Goal: Information Seeking & Learning: Learn about a topic

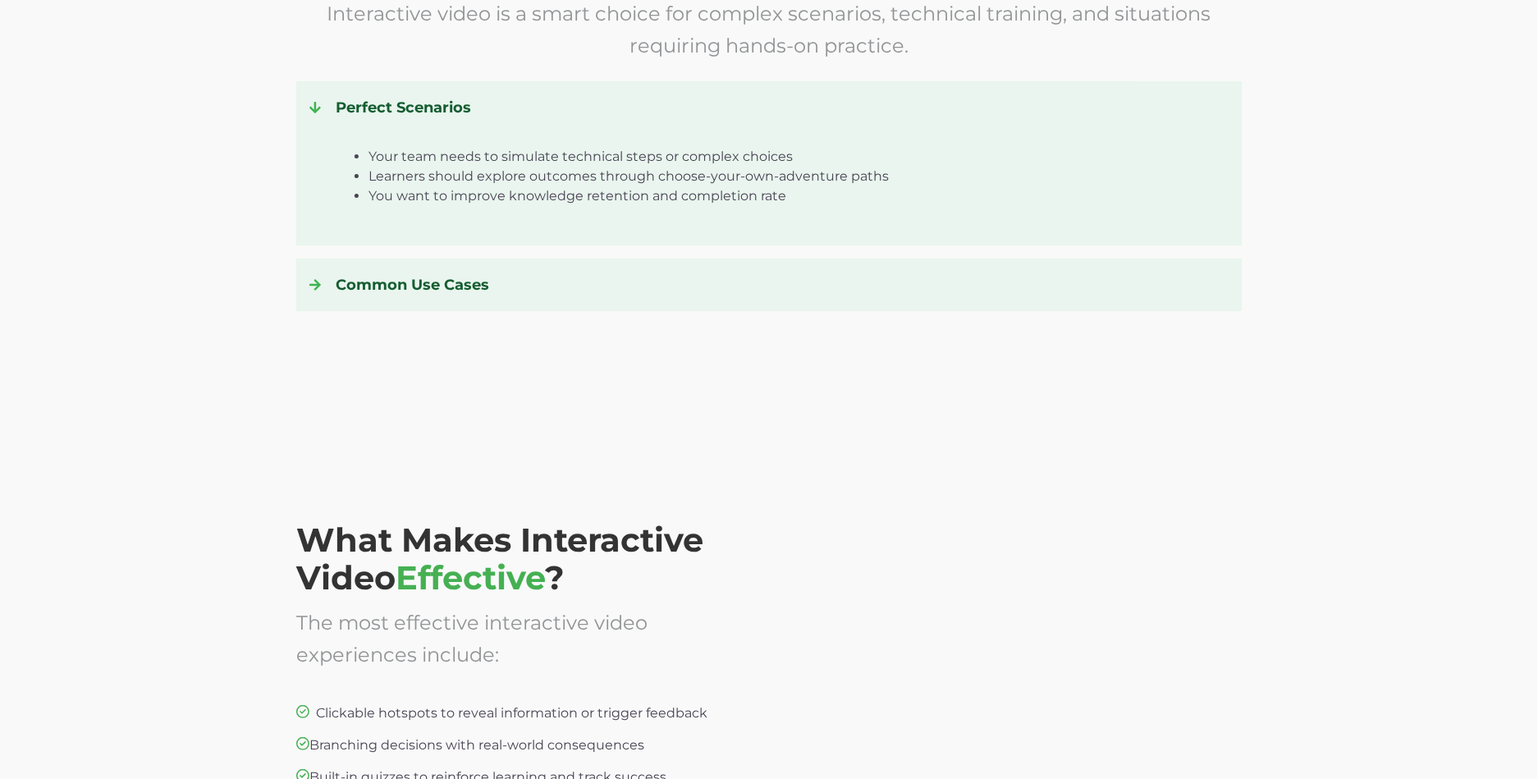
scroll to position [3283, 0]
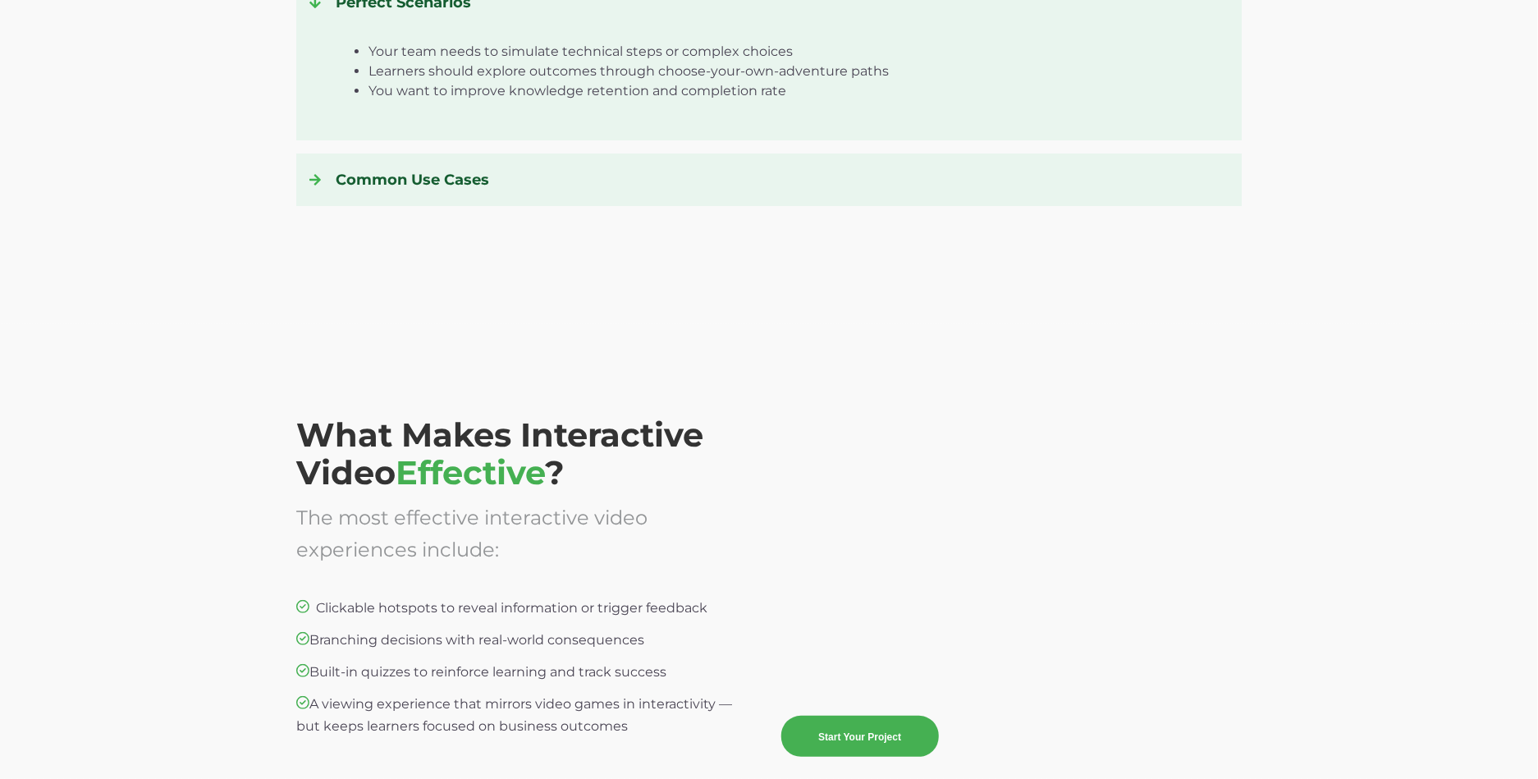
click at [315, 185] on icon at bounding box center [314, 180] width 11 height 11
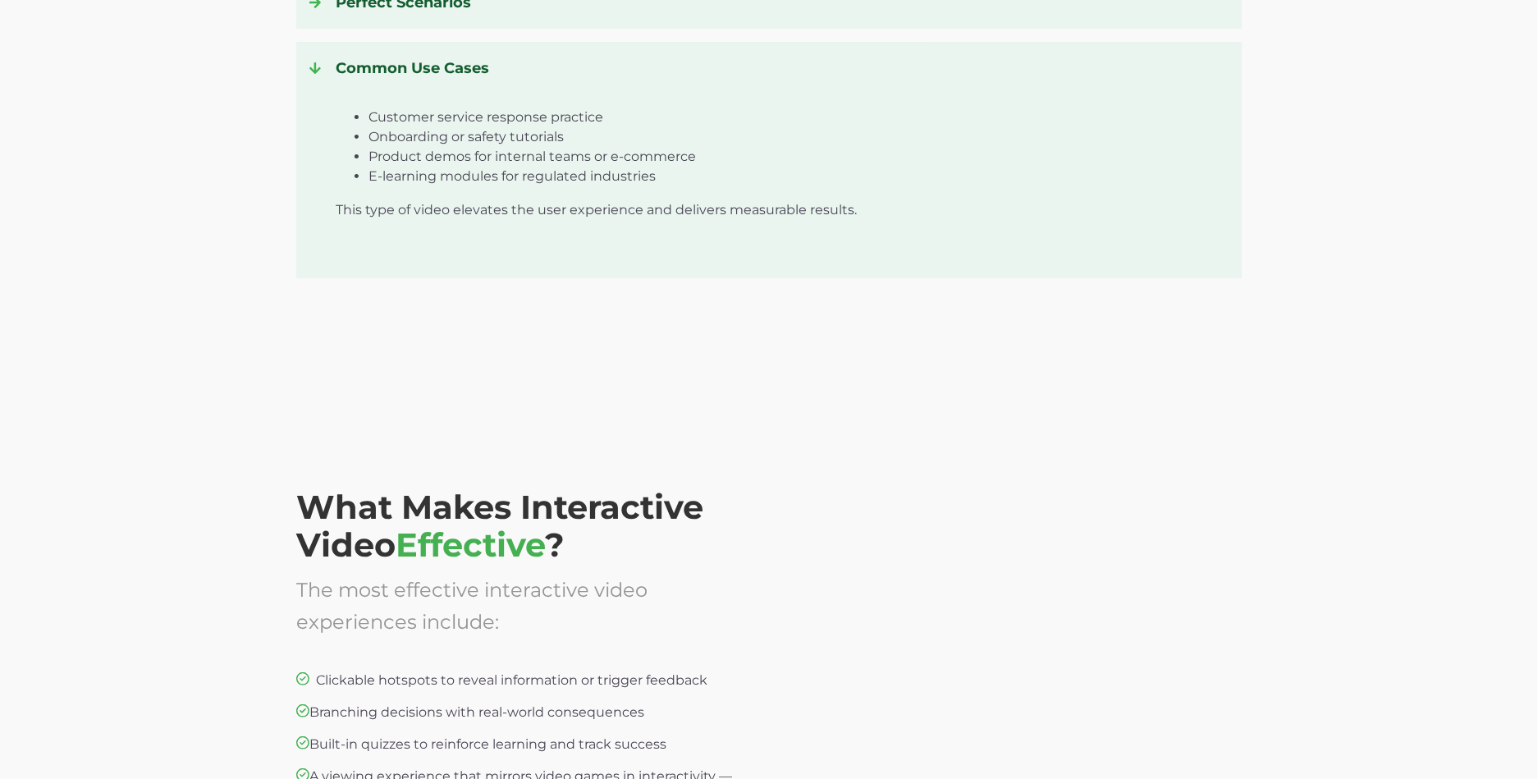
click at [312, 73] on icon at bounding box center [314, 68] width 11 height 13
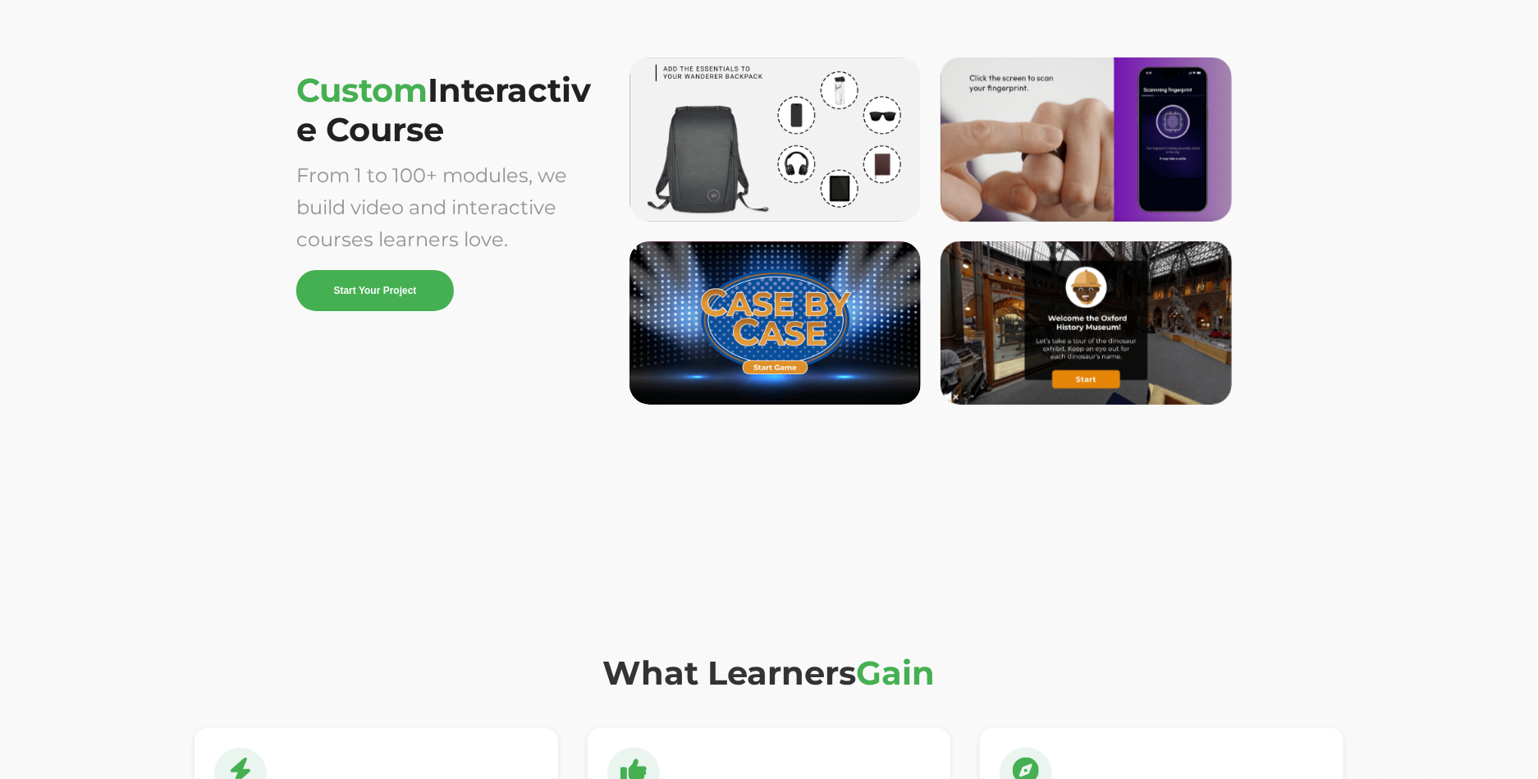
scroll to position [4722, 0]
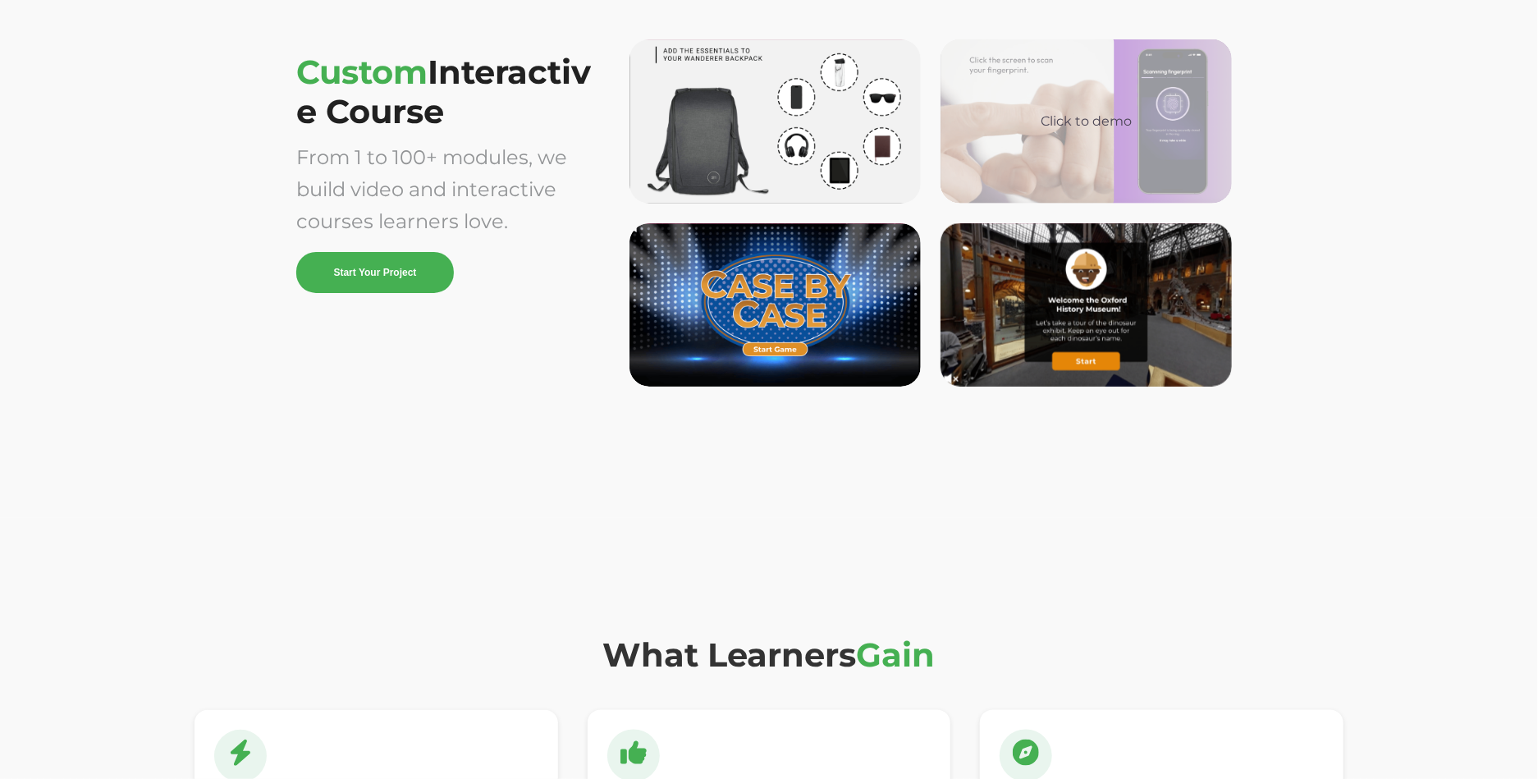
click at [1022, 126] on div "Click to demo" at bounding box center [1085, 122] width 265 height 20
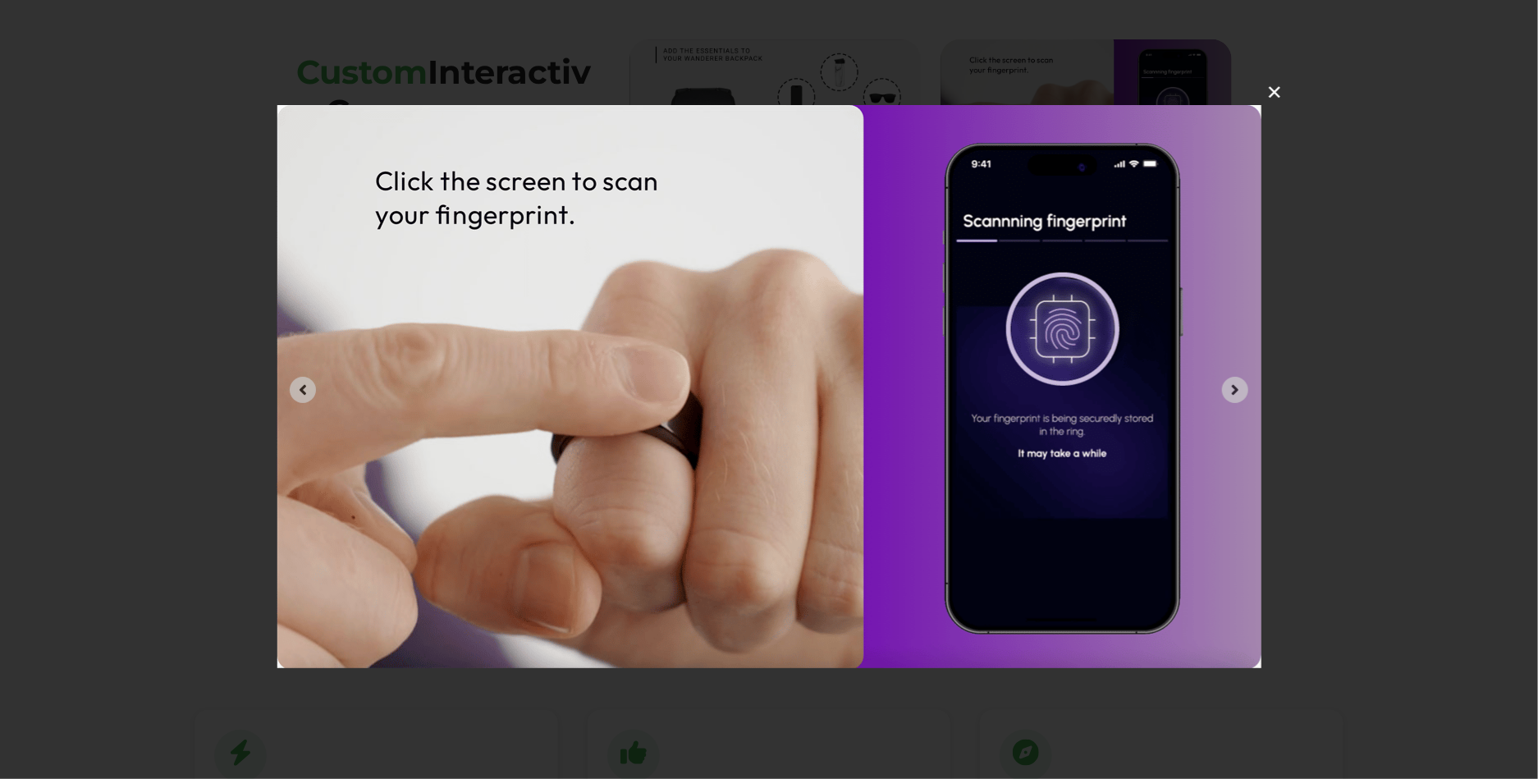
click at [1279, 97] on button "✕" at bounding box center [1274, 91] width 39 height 39
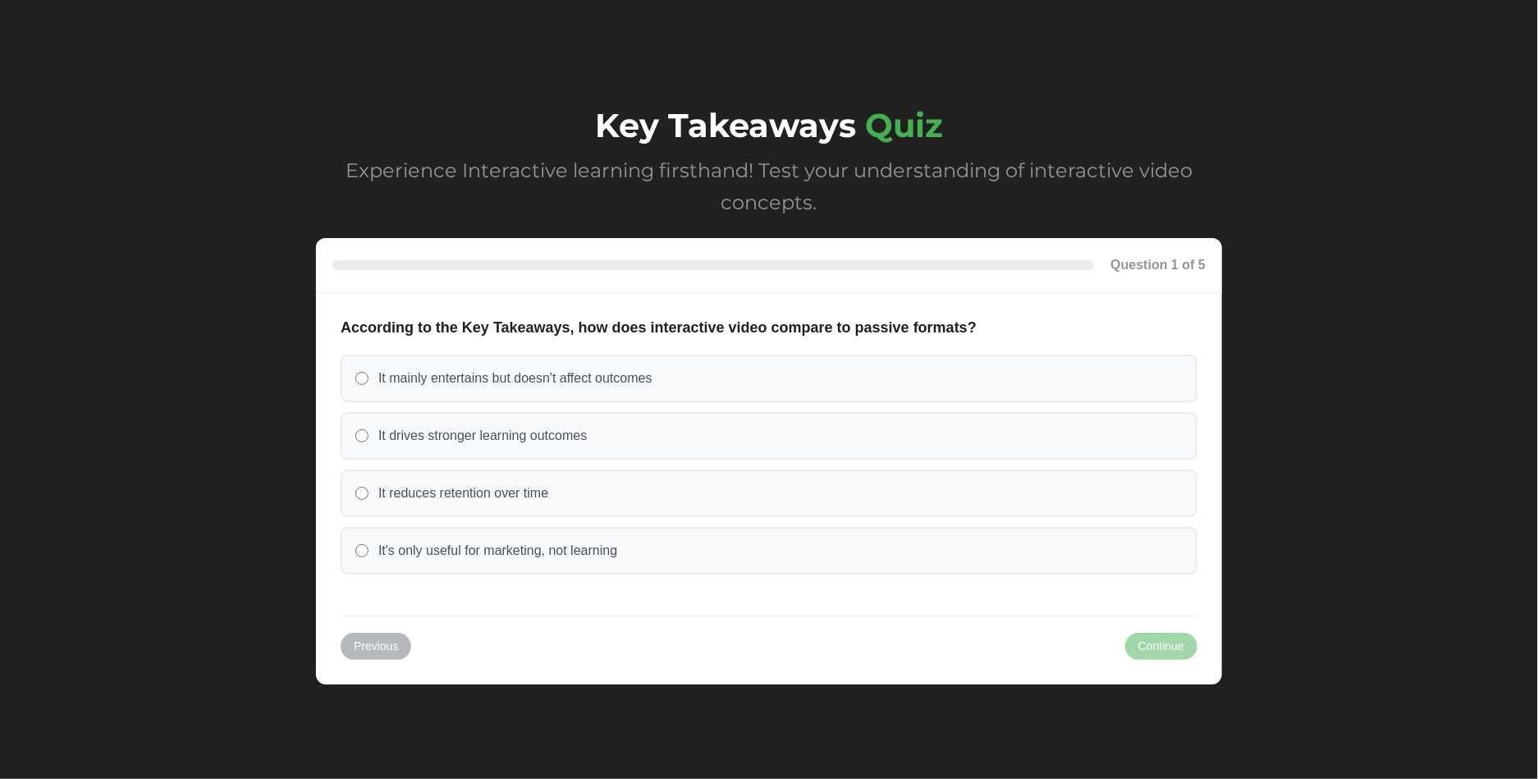
scroll to position [6972, 0]
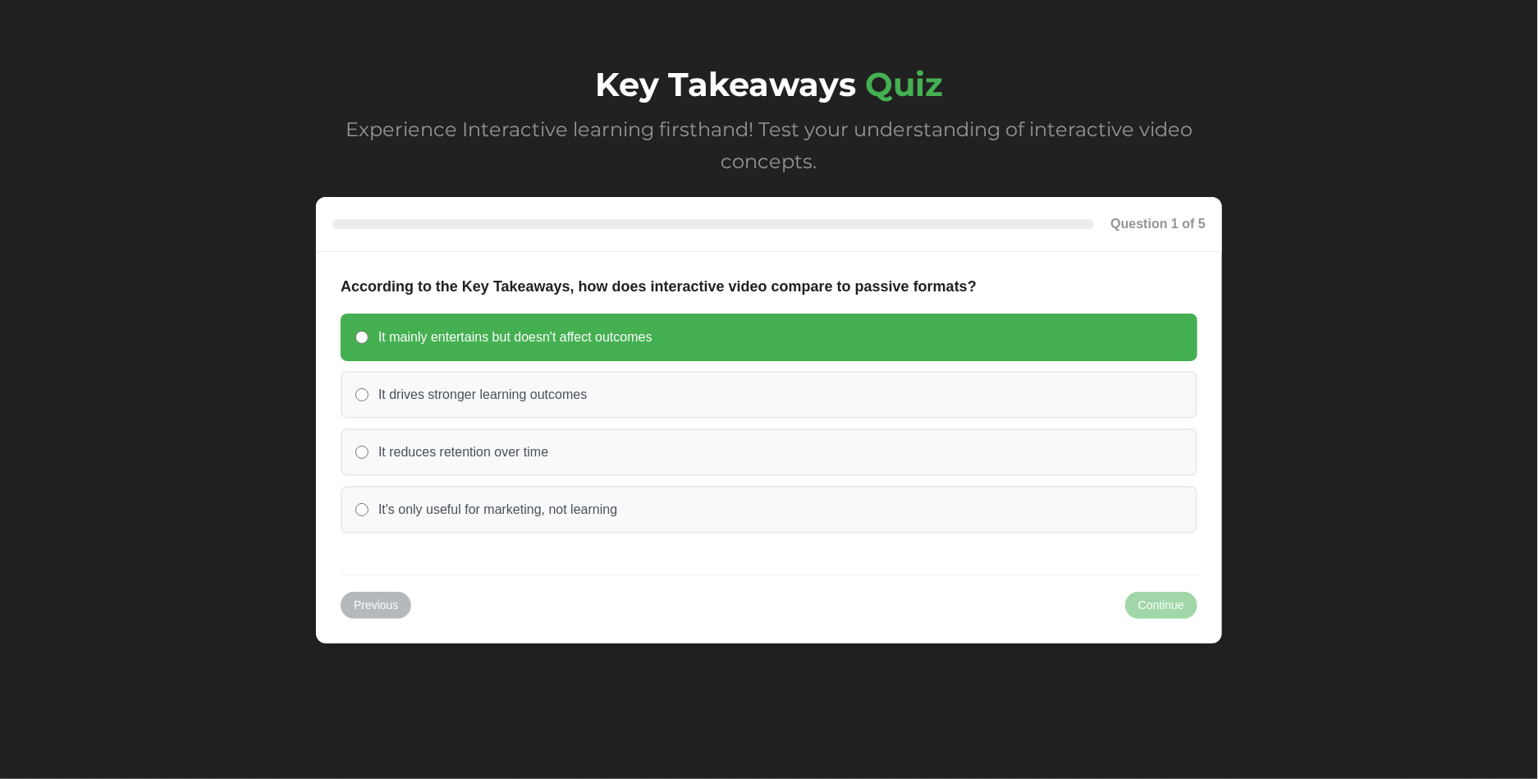
click at [357, 332] on input "It mainly entertains but doesn't affect outcomes" at bounding box center [361, 337] width 13 height 13
radio input "true"
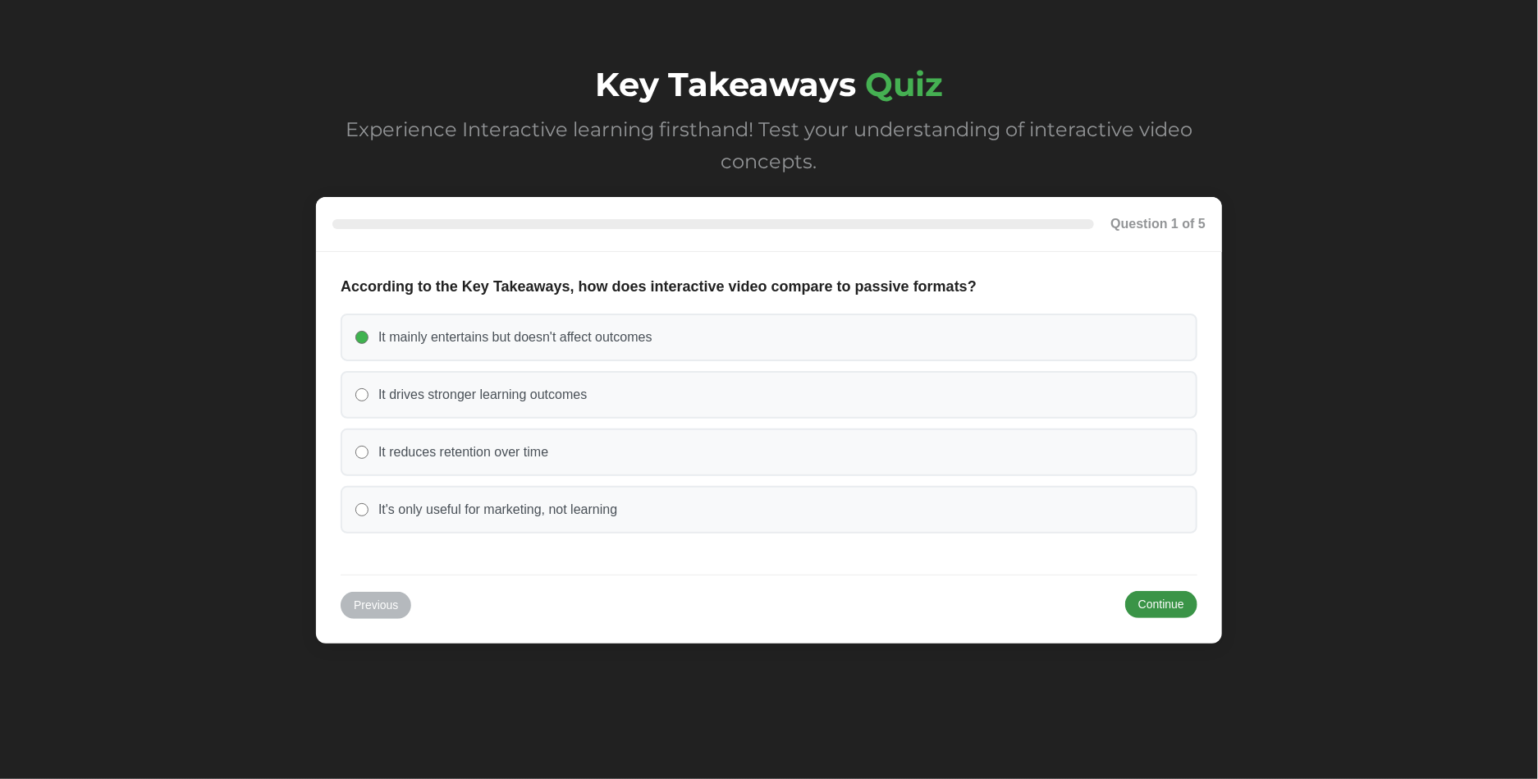
click at [1138, 595] on button "Continue" at bounding box center [1161, 604] width 72 height 26
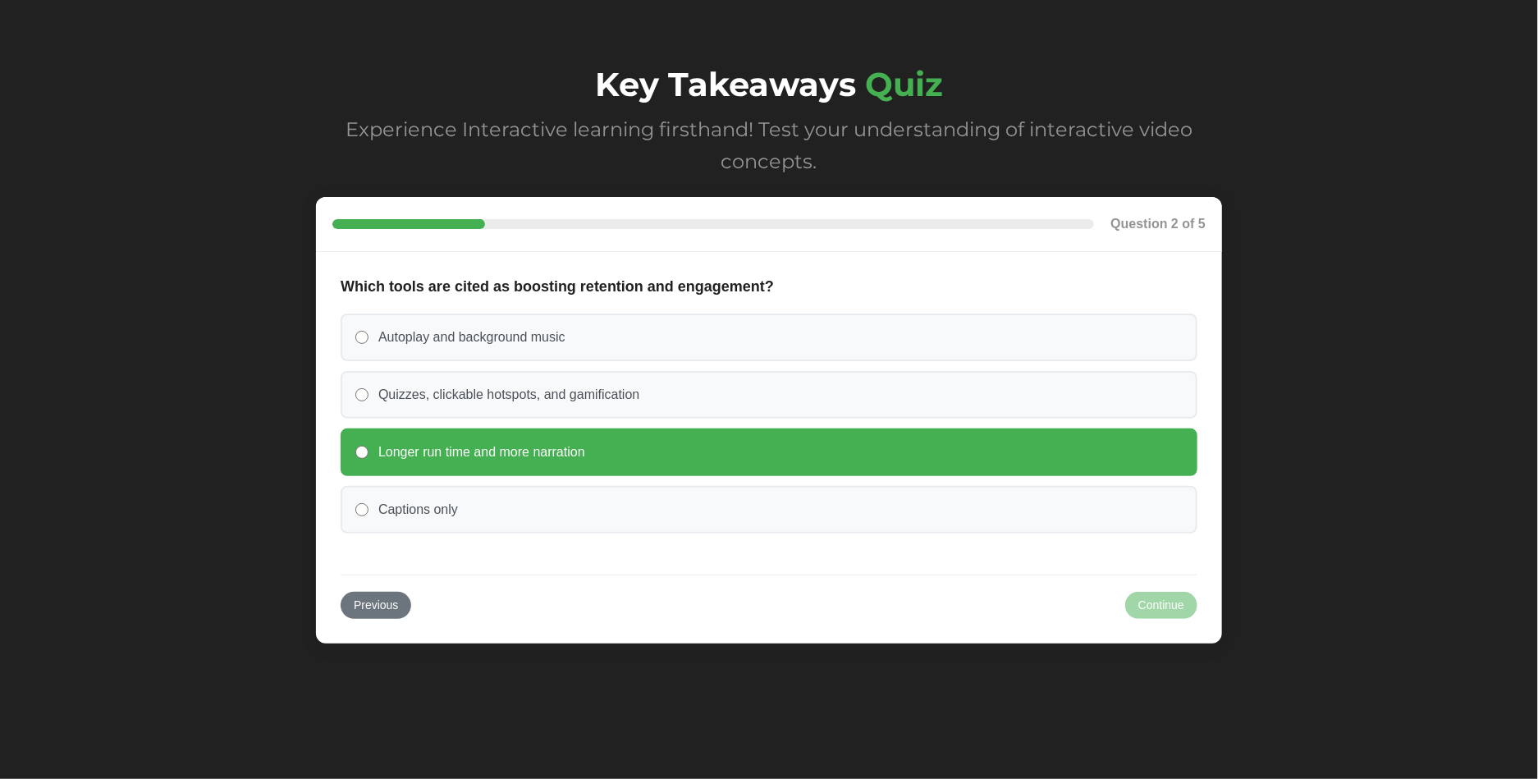
click at [368, 453] on label "Longer run time and more narration" at bounding box center [769, 452] width 857 height 48
click at [368, 453] on input "Longer run time and more narration" at bounding box center [361, 452] width 13 height 13
radio input "true"
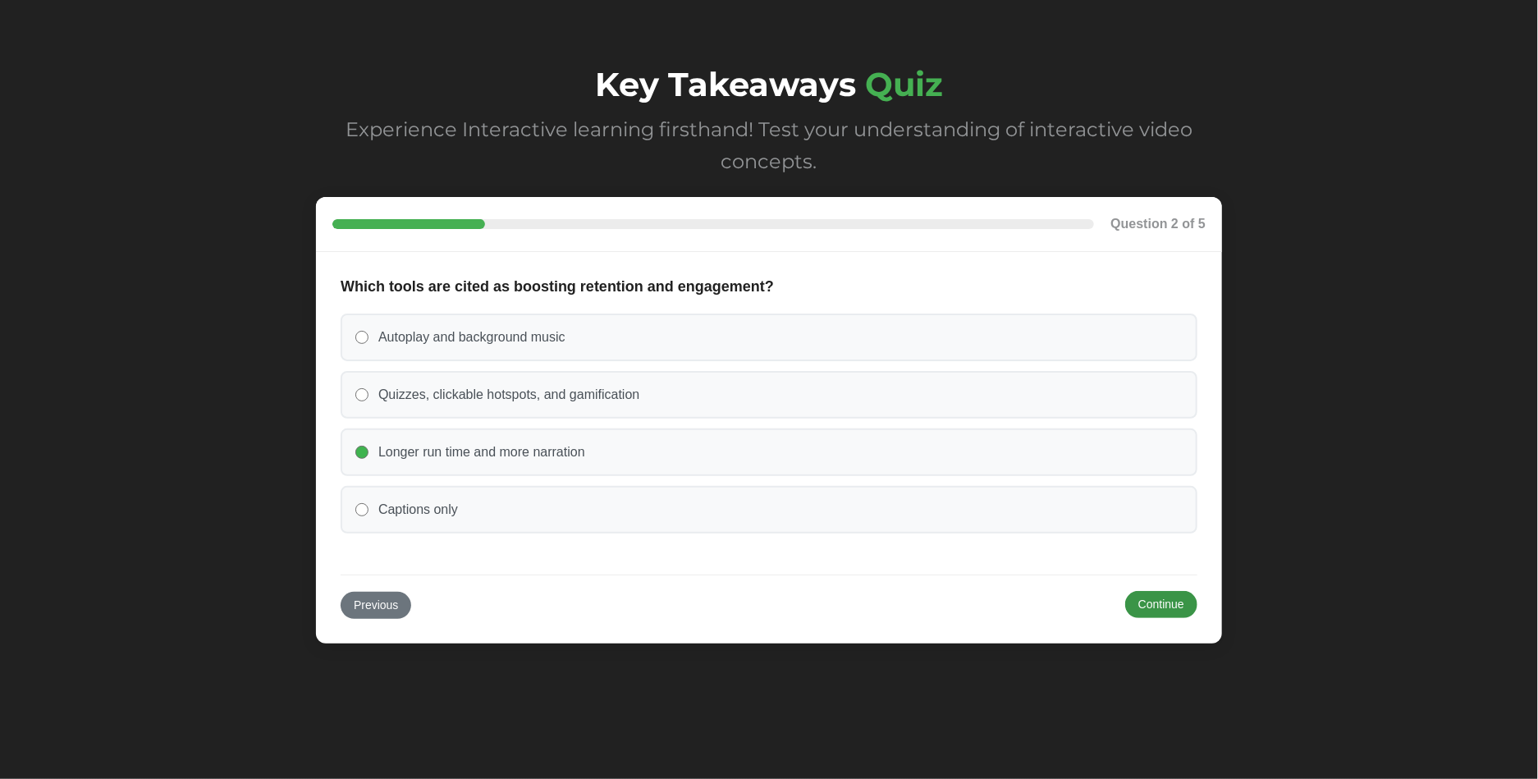
click at [1150, 599] on button "Continue" at bounding box center [1161, 604] width 72 height 26
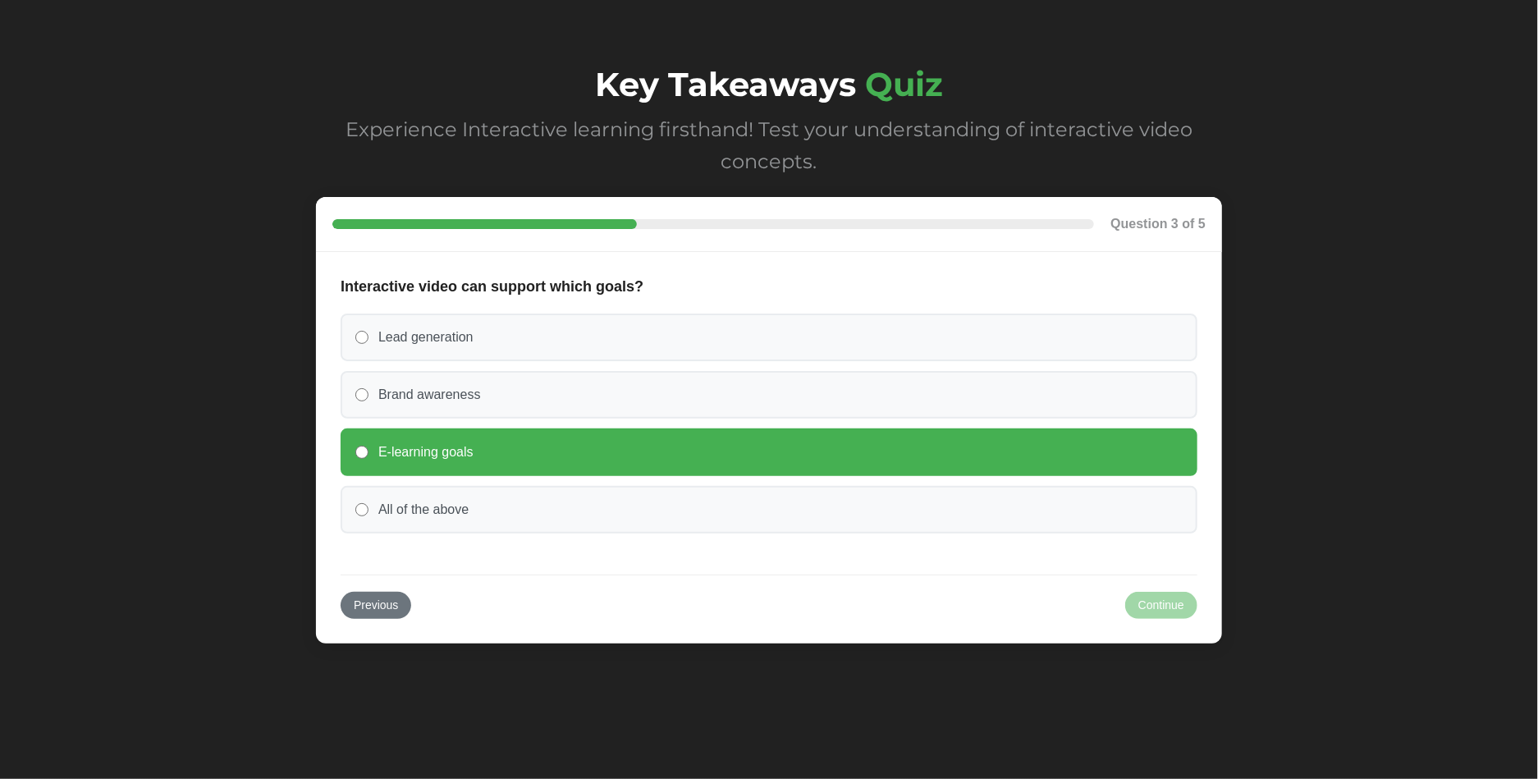
click at [361, 456] on input "E-learning goals" at bounding box center [361, 452] width 13 height 13
radio input "true"
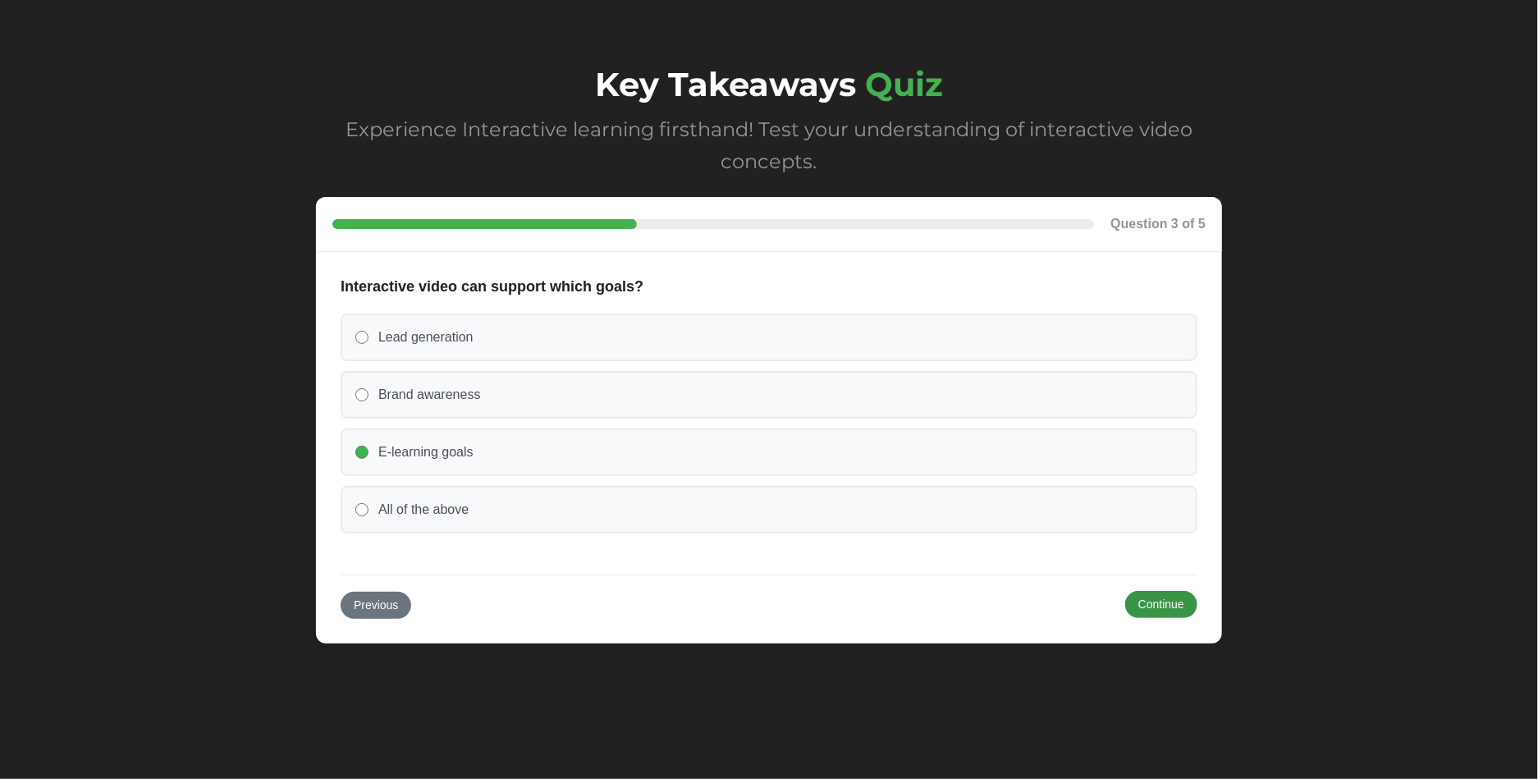
click at [1161, 606] on button "Continue" at bounding box center [1161, 604] width 72 height 26
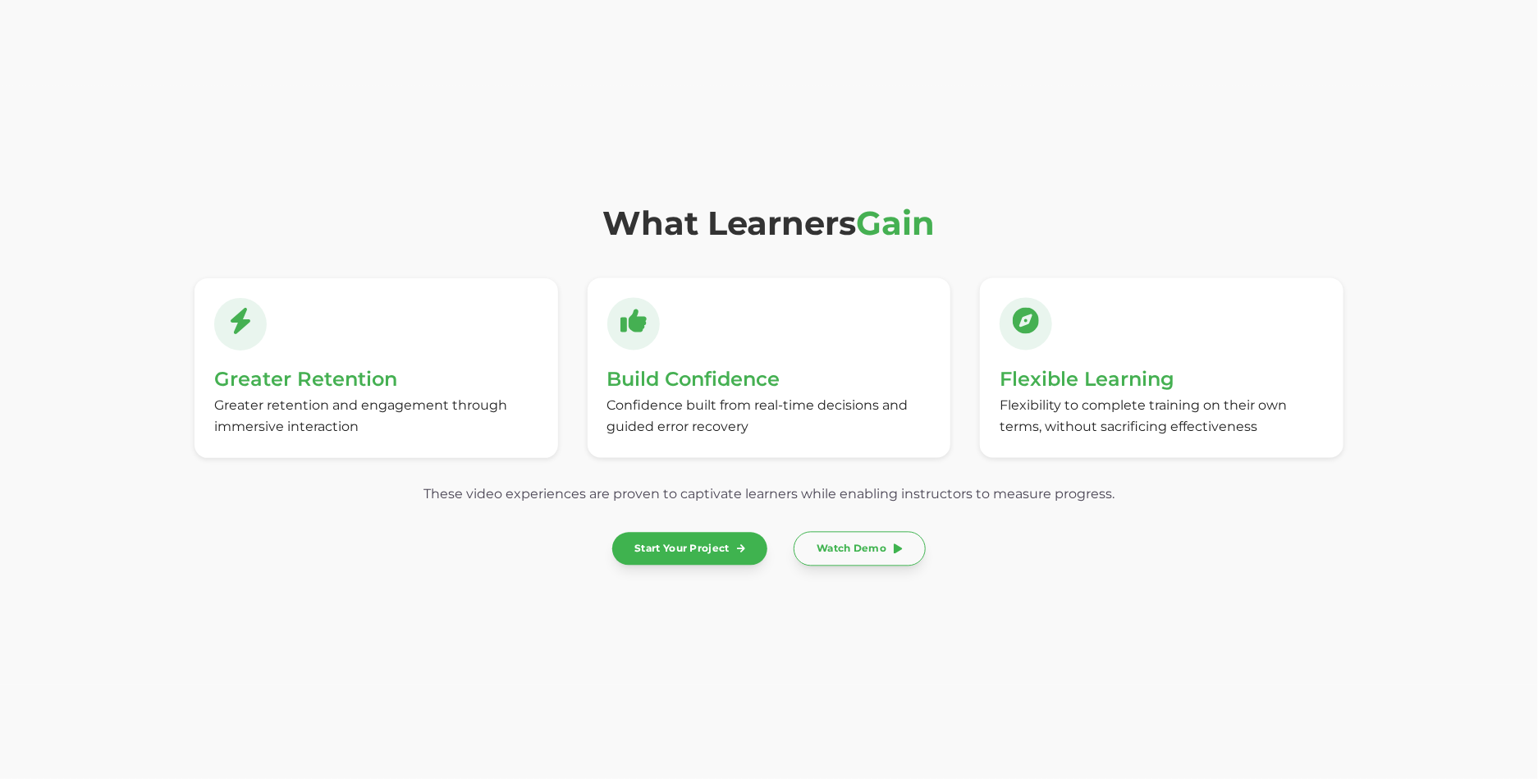
scroll to position [5158, 0]
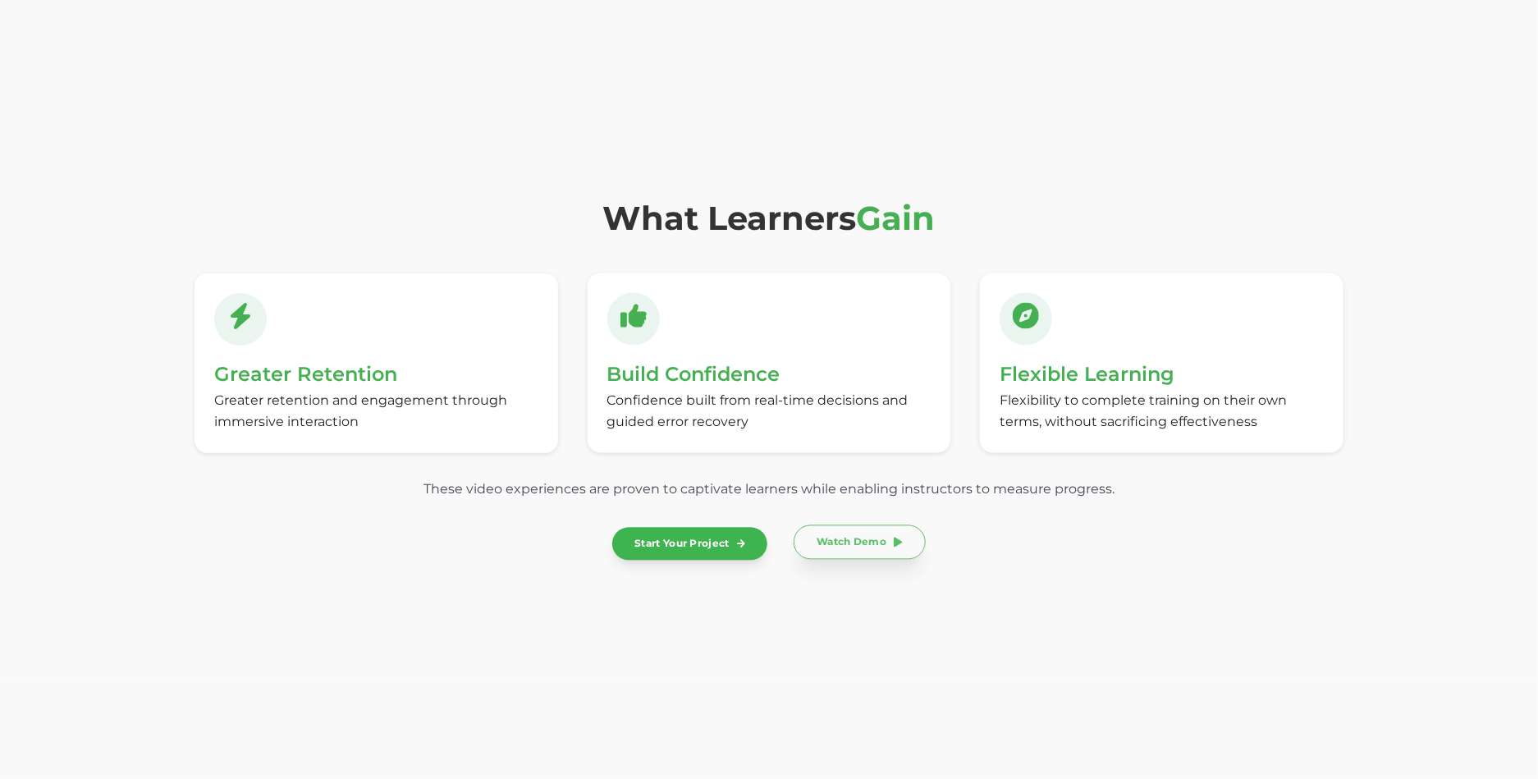
click at [862, 539] on link "Watch Demo" at bounding box center [859, 542] width 132 height 34
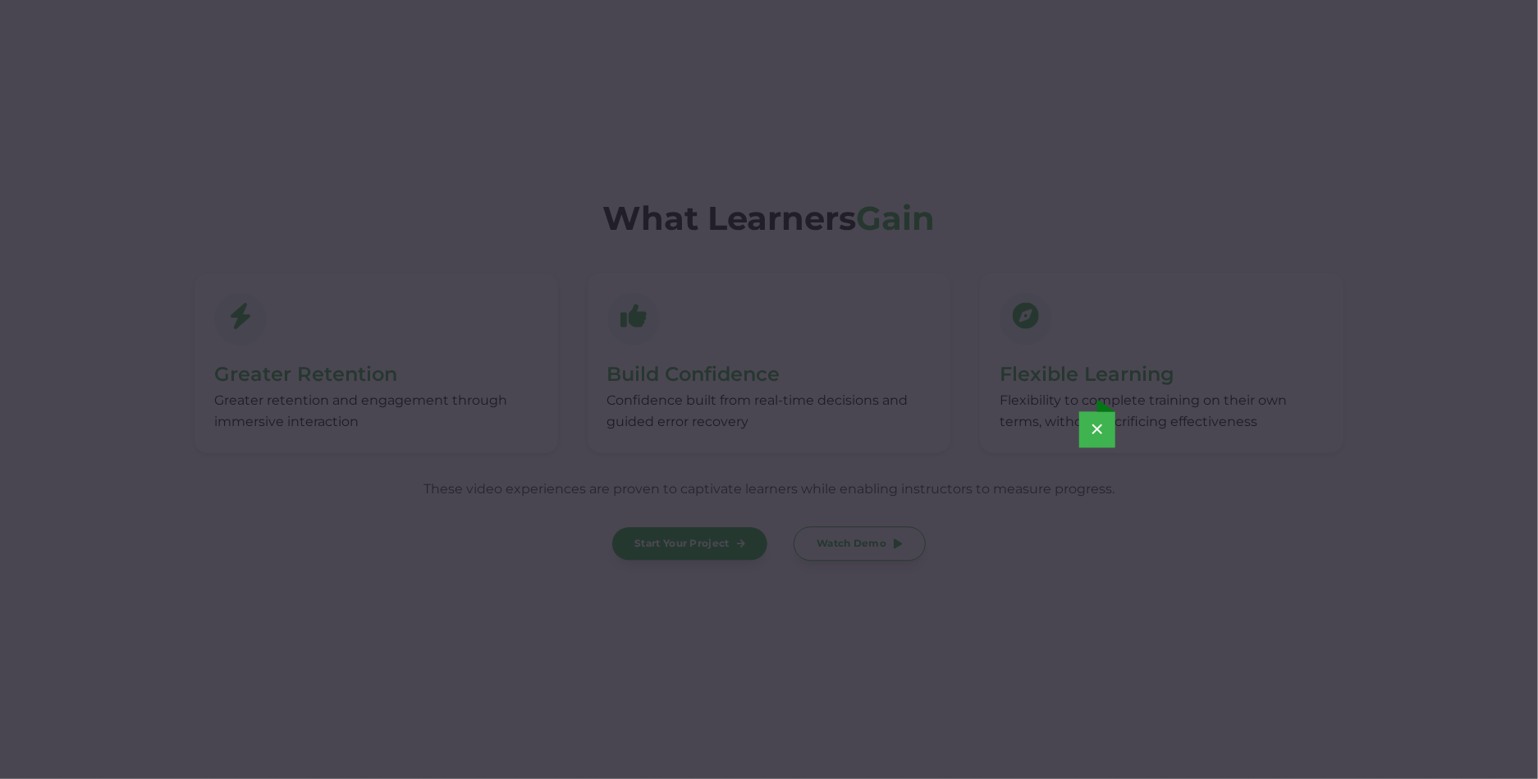
click at [1104, 432] on button "×" at bounding box center [1097, 430] width 36 height 36
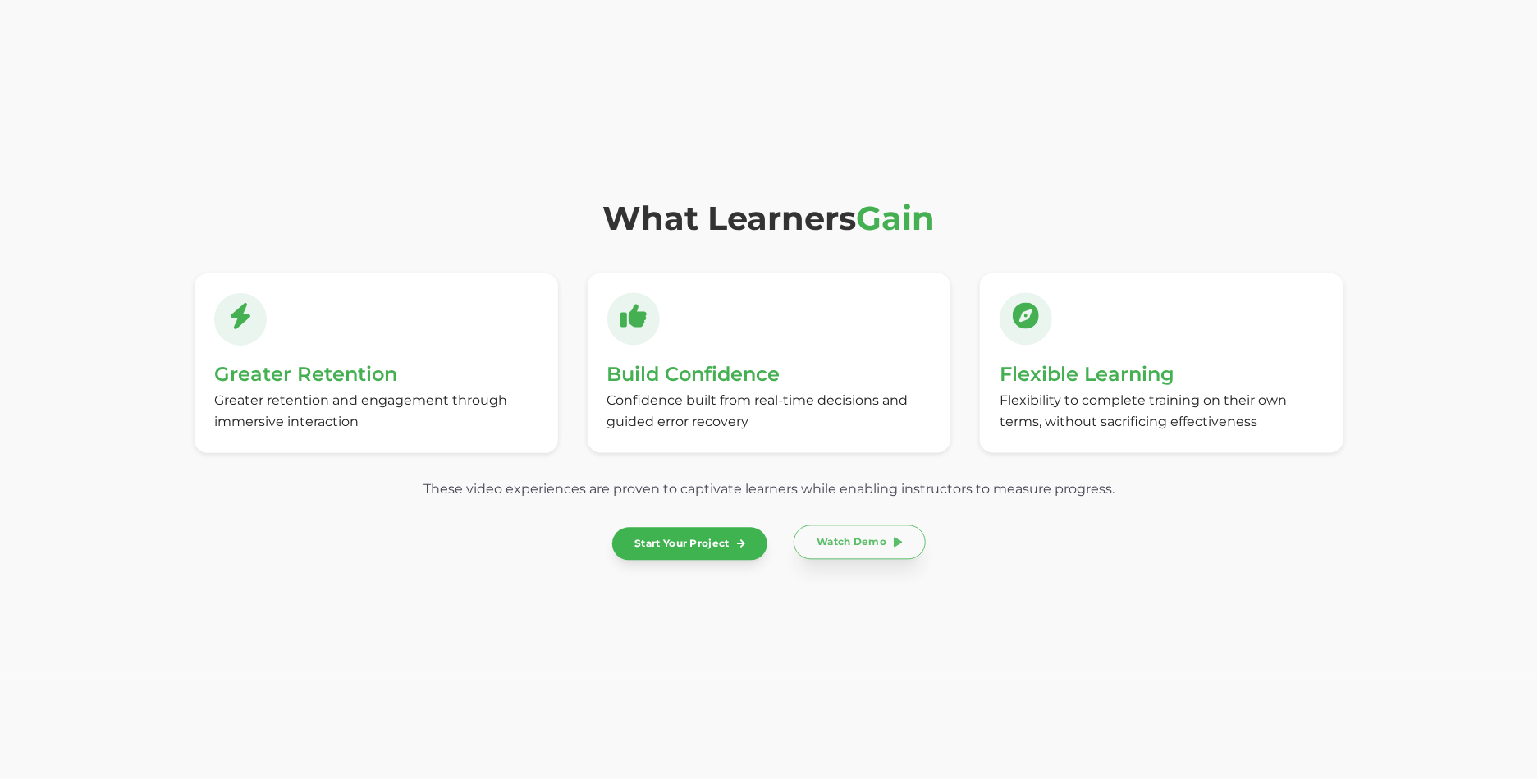
click at [865, 546] on link "Watch Demo" at bounding box center [859, 542] width 132 height 34
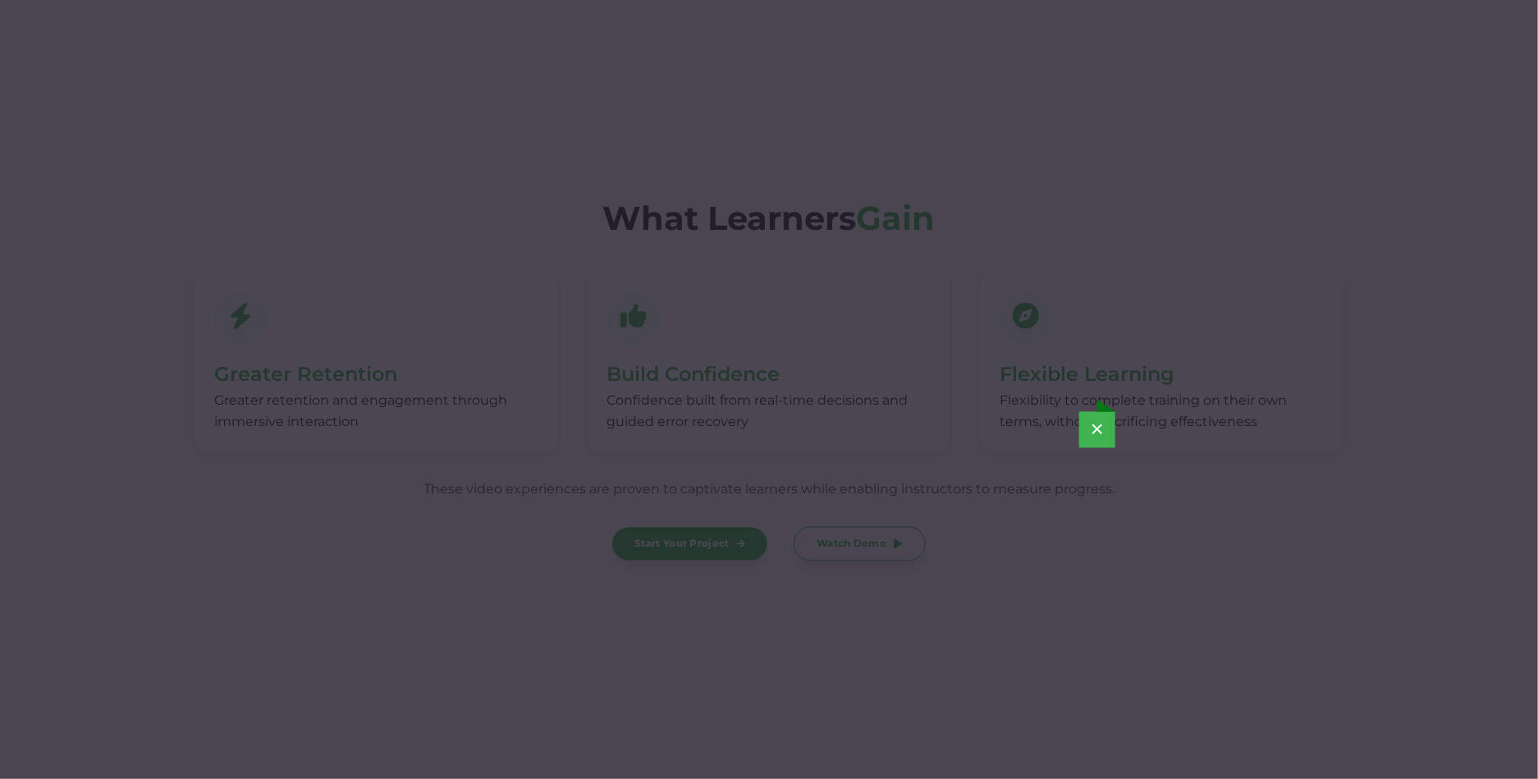
click at [1097, 432] on button "×" at bounding box center [1097, 430] width 36 height 36
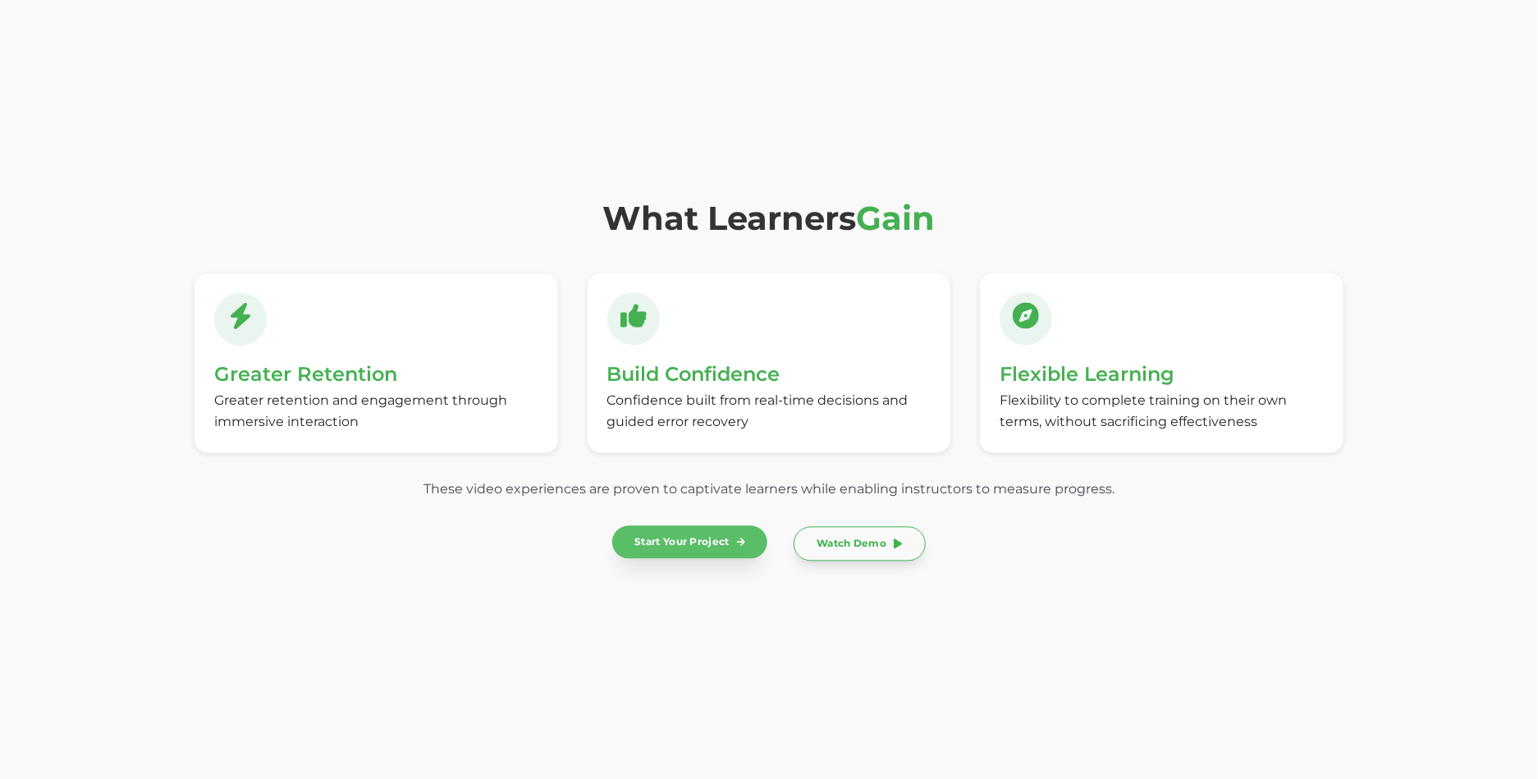
click at [680, 542] on link "Start Your Project" at bounding box center [689, 542] width 155 height 32
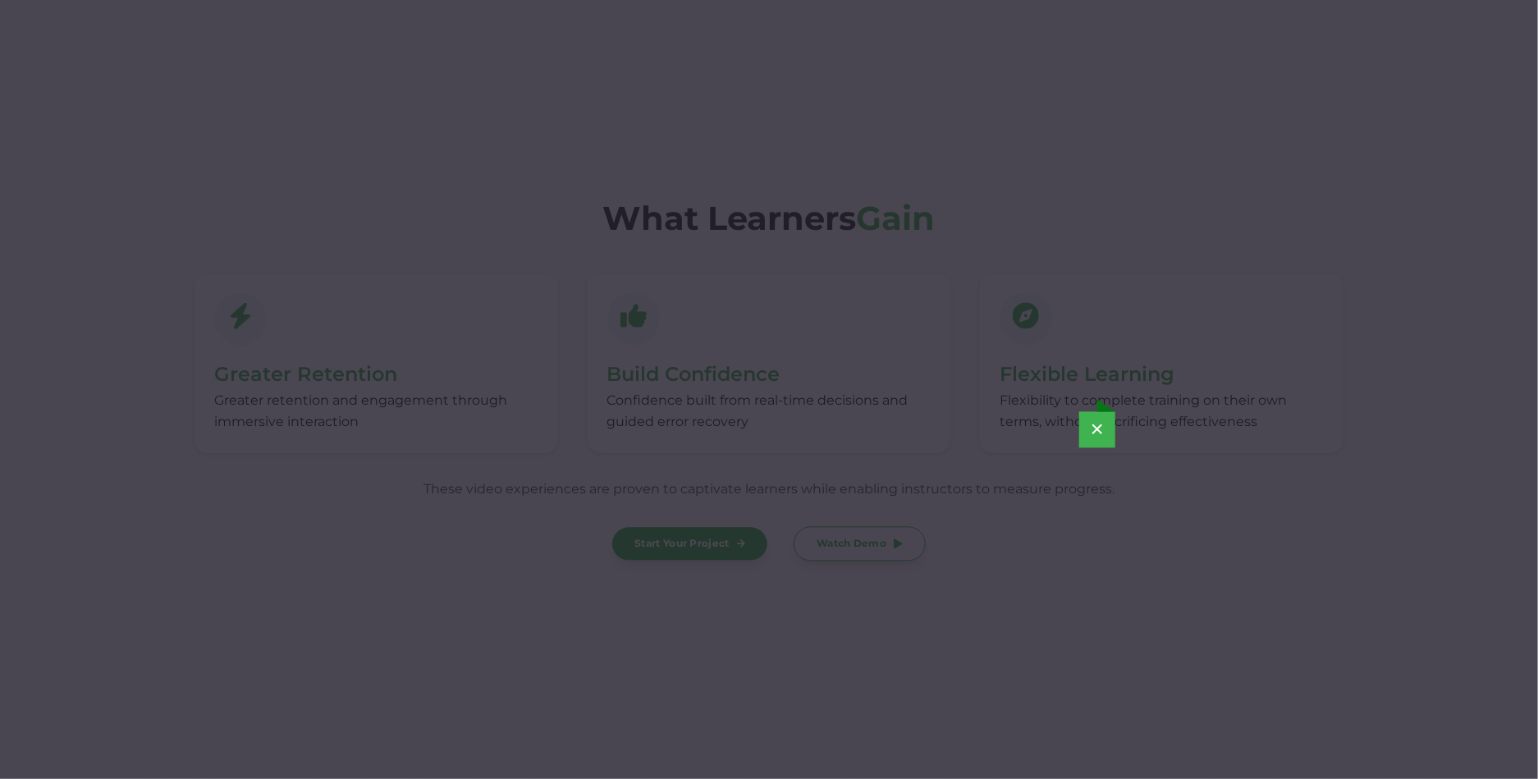
click at [1100, 433] on button "×" at bounding box center [1097, 430] width 36 height 36
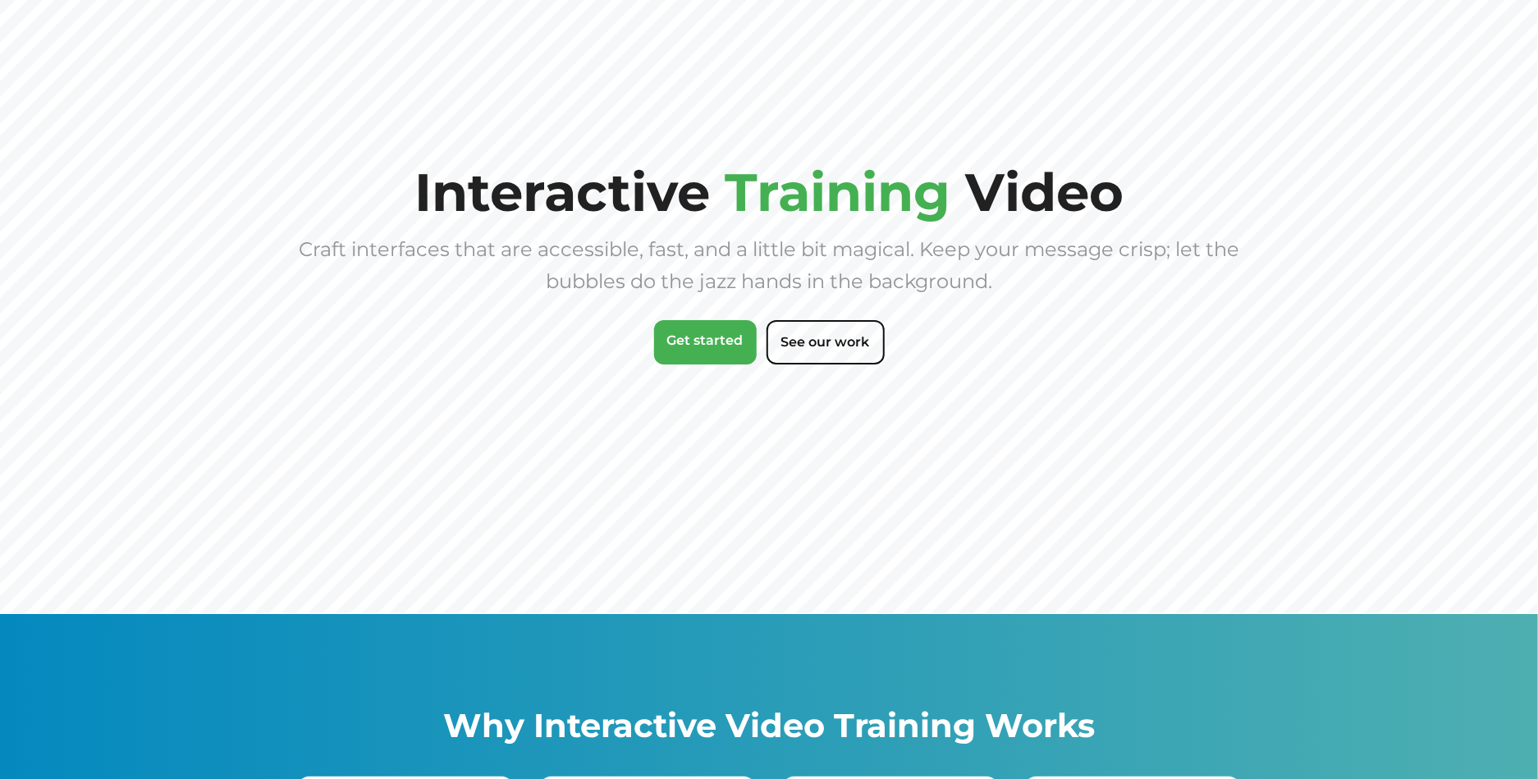
scroll to position [0, 0]
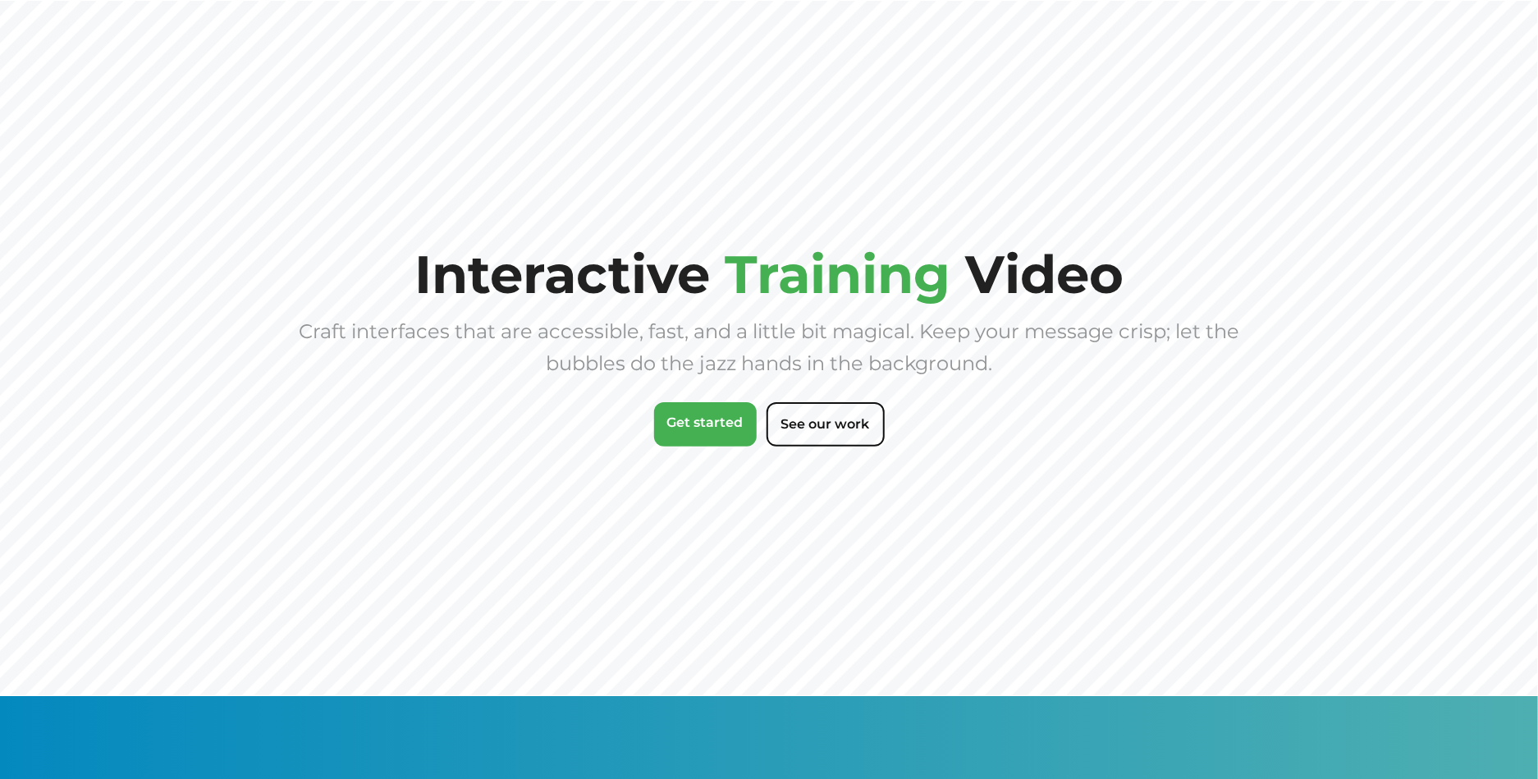
click at [845, 344] on div "Craft interfaces that are accessible, fast, and a little bit magical. Keep your…" at bounding box center [768, 347] width 945 height 64
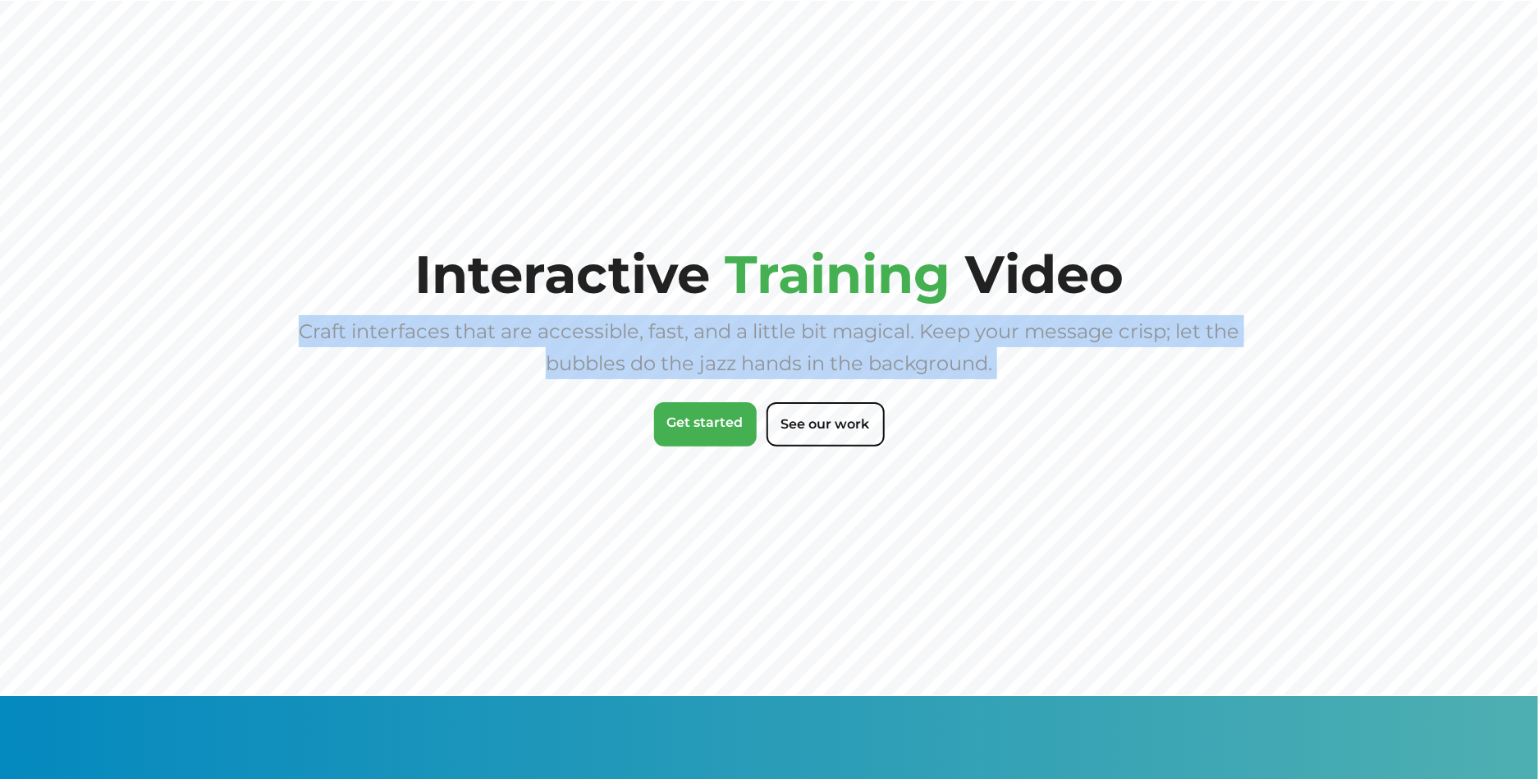
click at [845, 344] on div "Craft interfaces that are accessible, fast, and a little bit magical. Keep your…" at bounding box center [768, 347] width 945 height 64
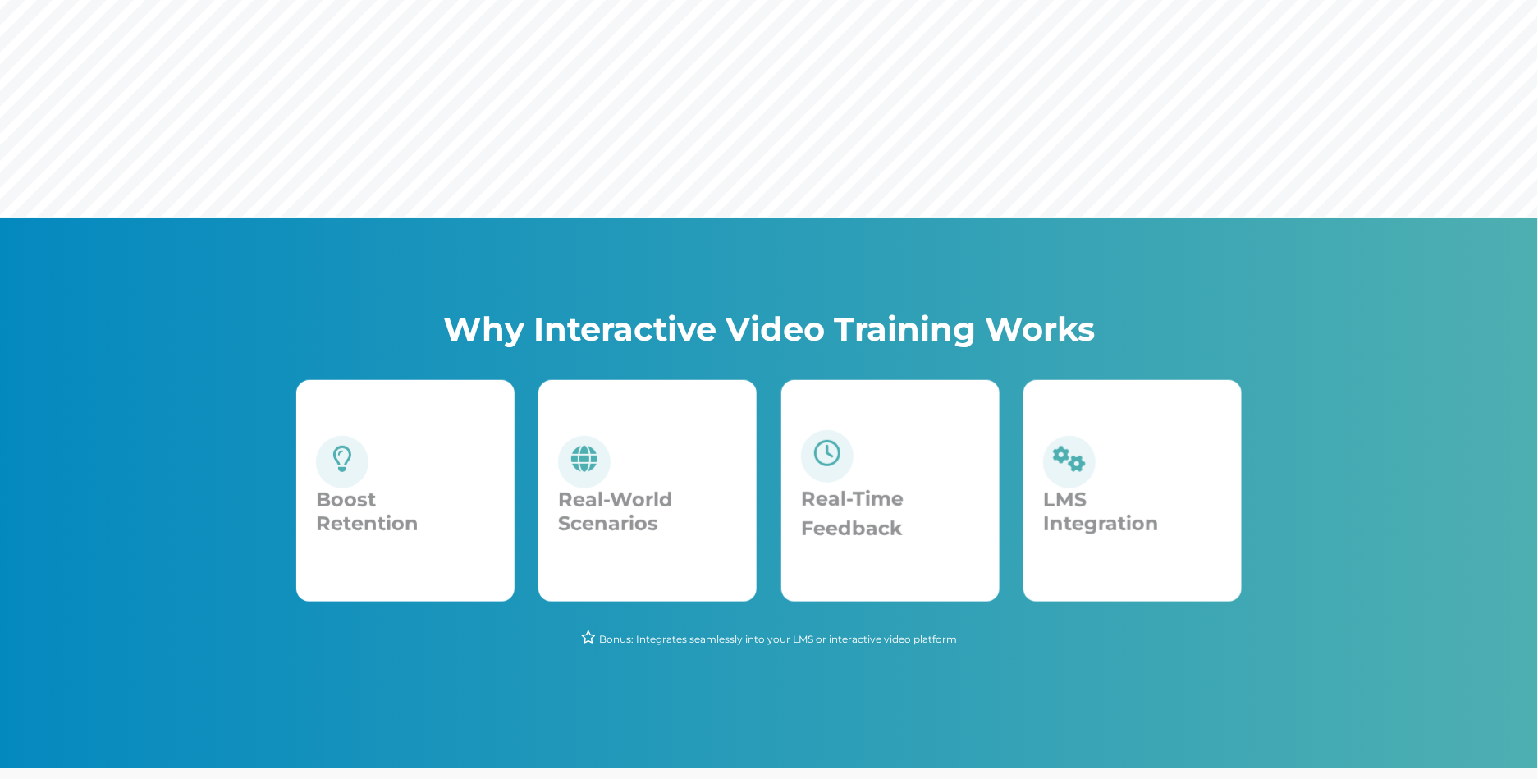
scroll to position [732, 0]
